Goal: Task Accomplishment & Management: Complete application form

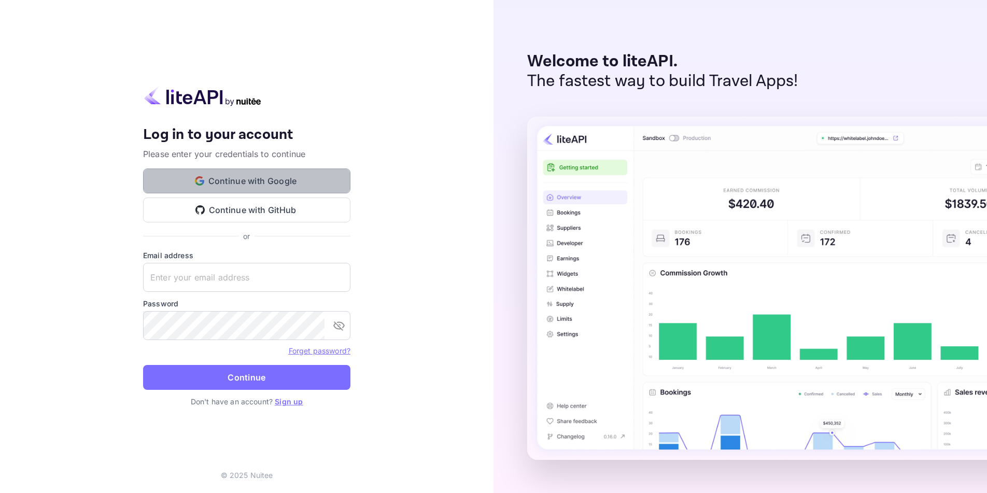
click at [278, 183] on button "Continue with Google" at bounding box center [246, 181] width 207 height 25
click at [230, 183] on button "Continue with Google" at bounding box center [246, 181] width 207 height 25
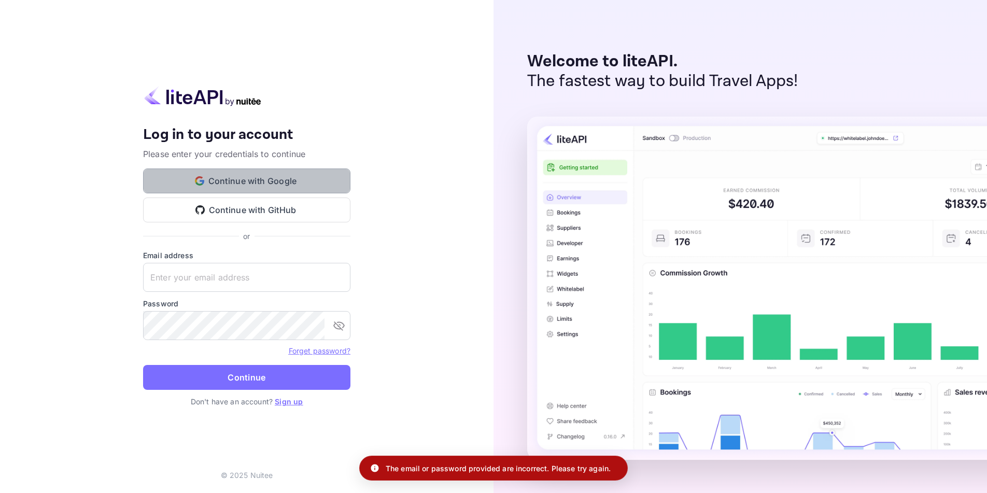
click at [274, 184] on button "Continue with Google" at bounding box center [246, 181] width 207 height 25
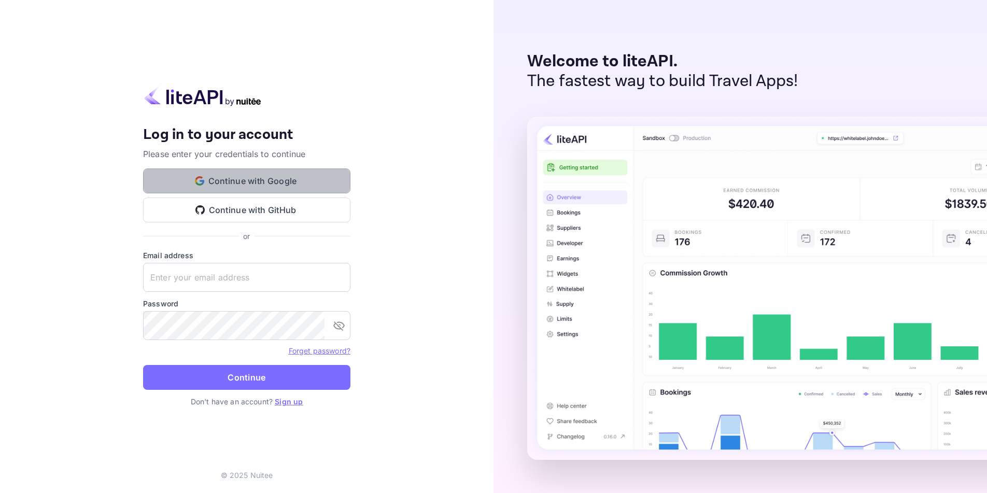
click at [260, 179] on button "Continue with Google" at bounding box center [246, 181] width 207 height 25
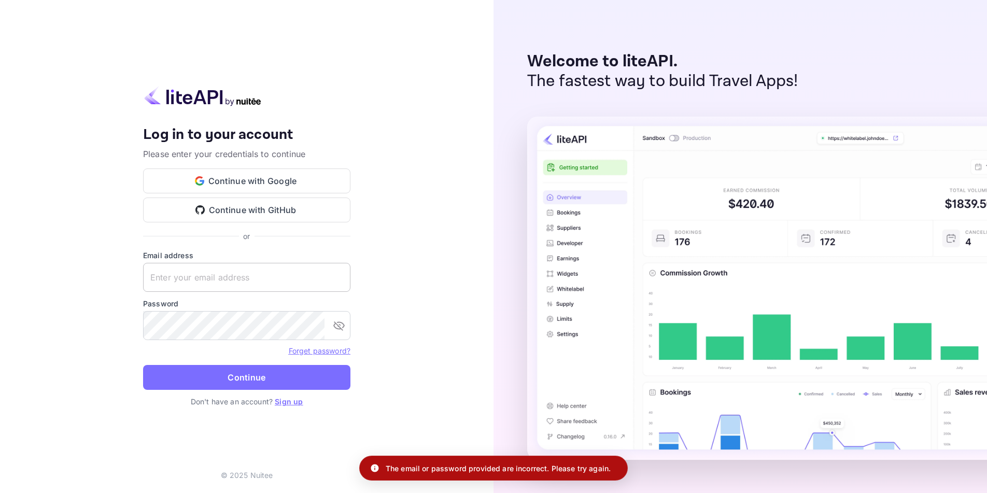
click at [201, 281] on input "text" at bounding box center [246, 277] width 207 height 29
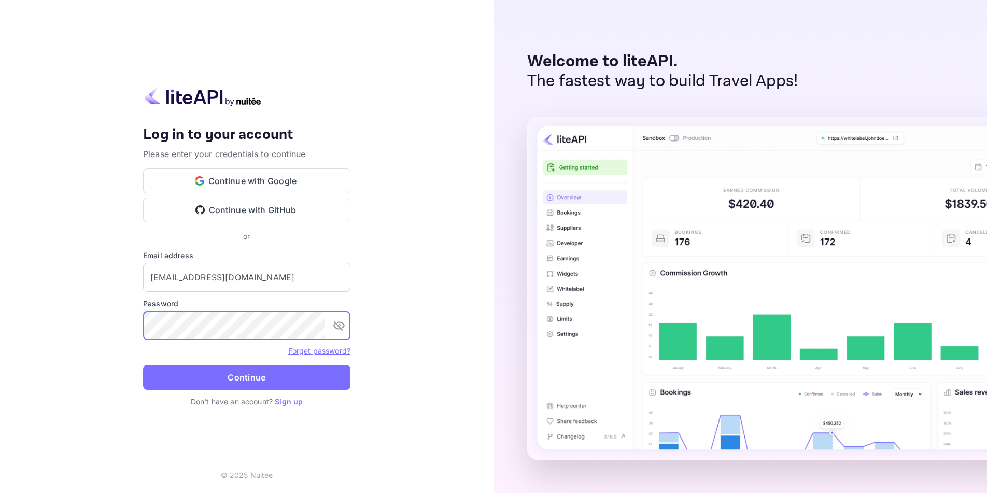
click at [143, 365] on button "Continue" at bounding box center [246, 377] width 207 height 25
click at [255, 181] on button "Continue with Google" at bounding box center [246, 181] width 207 height 25
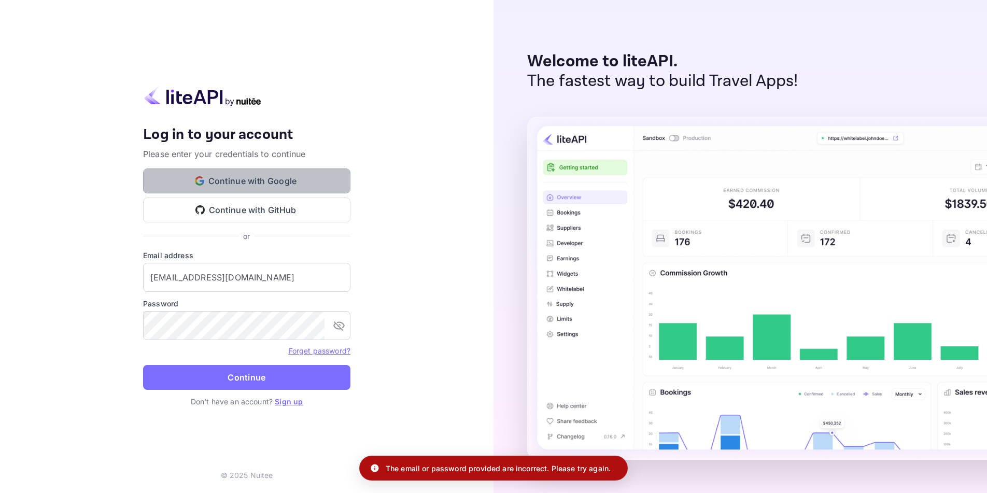
click at [255, 181] on button "Continue with Google" at bounding box center [246, 181] width 207 height 25
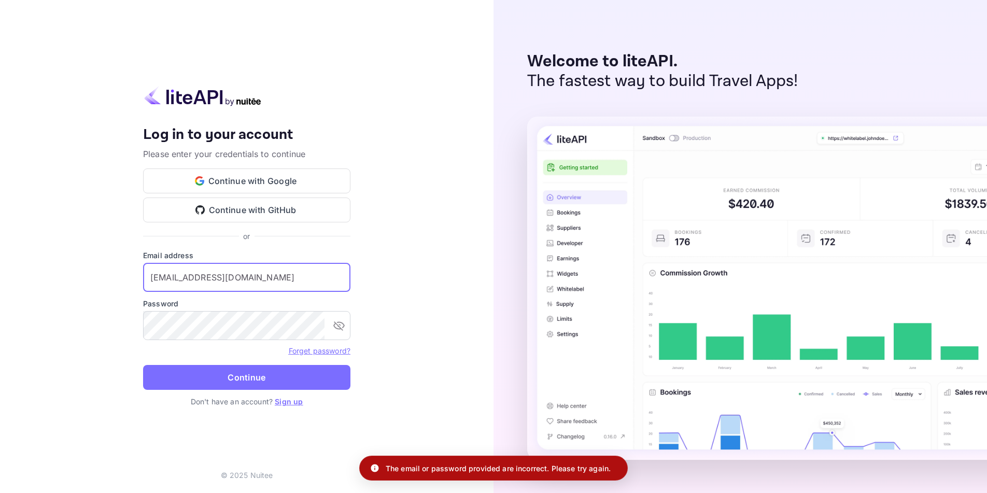
drag, startPoint x: 192, startPoint y: 277, endPoint x: 135, endPoint y: 279, distance: 57.6
click at [135, 279] on div "Your account has been created successfully, a confirmation link has been sent t…" at bounding box center [247, 246] width 494 height 493
type input "@[DOMAIN_NAME]"
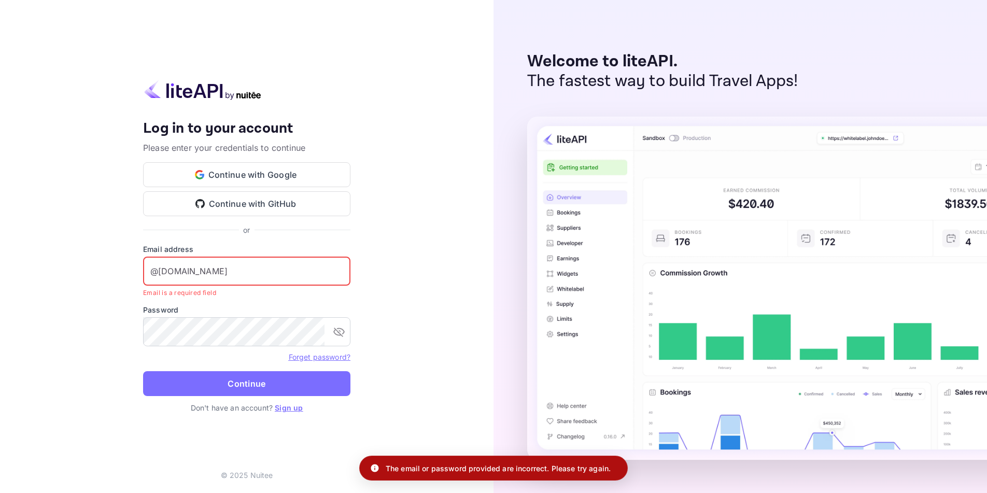
drag, startPoint x: 210, startPoint y: 267, endPoint x: 124, endPoint y: 278, distance: 86.8
click at [124, 278] on div "Your account has been created successfully, a confirmation link has been sent t…" at bounding box center [247, 246] width 494 height 493
click at [119, 334] on div "Your account has been created successfully, a confirmation link has been sent t…" at bounding box center [247, 246] width 494 height 493
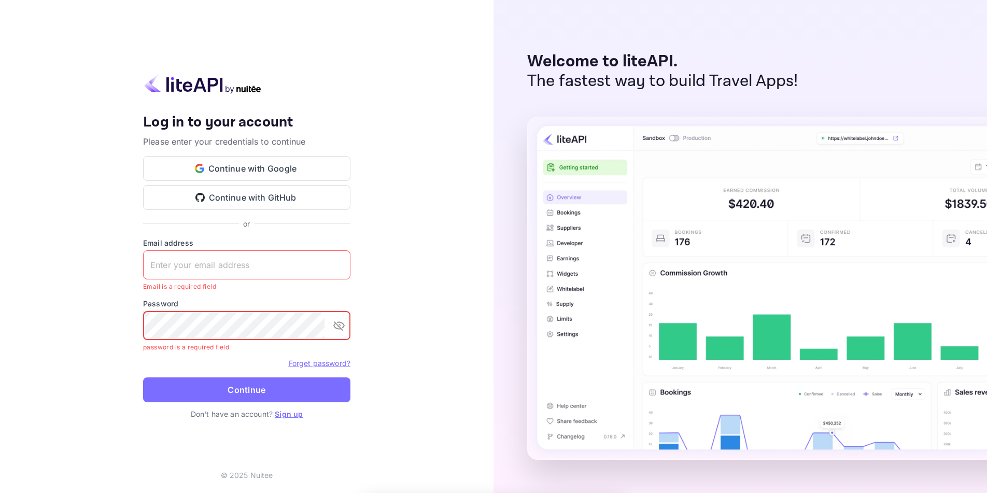
click at [91, 311] on div "Your account has been created successfully, a confirmation link has been sent t…" at bounding box center [247, 246] width 494 height 493
click at [284, 171] on button "Continue with Google" at bounding box center [246, 168] width 207 height 25
